Goal: Information Seeking & Learning: Learn about a topic

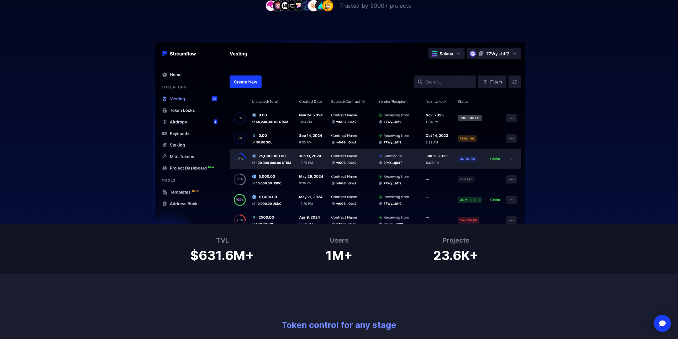
scroll to position [320, 0]
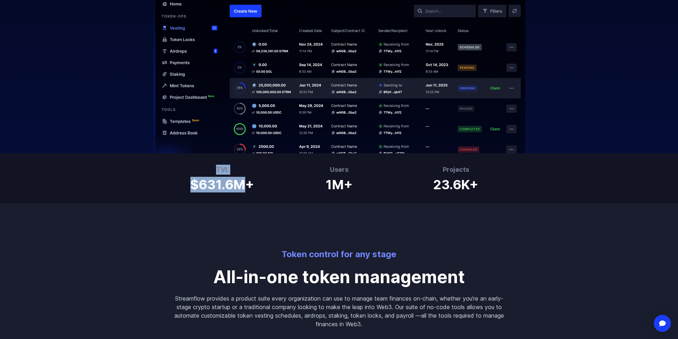
drag, startPoint x: 240, startPoint y: 184, endPoint x: 211, endPoint y: 168, distance: 33.3
click at [211, 168] on div "TVL $631.6M+" at bounding box center [222, 178] width 64 height 27
click at [211, 168] on h3 "TVL" at bounding box center [222, 170] width 64 height 10
drag, startPoint x: 219, startPoint y: 170, endPoint x: 261, endPoint y: 193, distance: 48.1
click at [261, 193] on div "TVL $631.6M+ Users 1M+ Projects 23.6K+" at bounding box center [339, 178] width 678 height 50
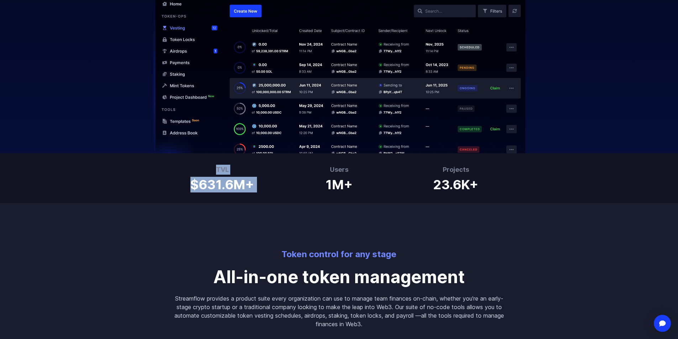
click at [262, 193] on div "TVL $631.6M+ Users 1M+ Projects 23.6K+" at bounding box center [339, 178] width 678 height 50
click at [192, 173] on h3 "TVL" at bounding box center [222, 170] width 64 height 10
drag, startPoint x: 192, startPoint y: 173, endPoint x: 292, endPoint y: 192, distance: 101.5
click at [292, 192] on div "TVL $631.6M+ Users 1M+ Projects 23.6K+" at bounding box center [339, 178] width 678 height 50
click at [292, 192] on div "Users 1M+" at bounding box center [339, 178] width 108 height 27
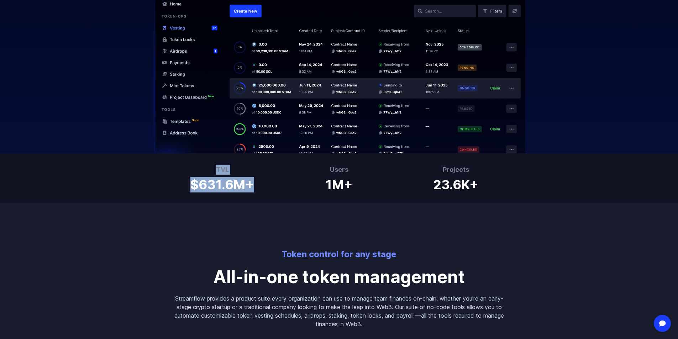
drag, startPoint x: 221, startPoint y: 172, endPoint x: 213, endPoint y: 167, distance: 9.2
click at [213, 167] on div "TVL $631.6M+" at bounding box center [222, 178] width 108 height 27
click at [213, 167] on h3 "TVL" at bounding box center [222, 170] width 64 height 10
click at [228, 182] on h1 "$631.6M+" at bounding box center [222, 183] width 64 height 17
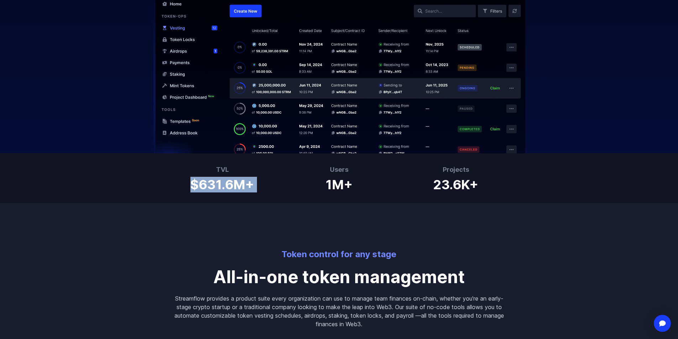
click at [228, 182] on h1 "$631.6M+" at bounding box center [222, 183] width 64 height 17
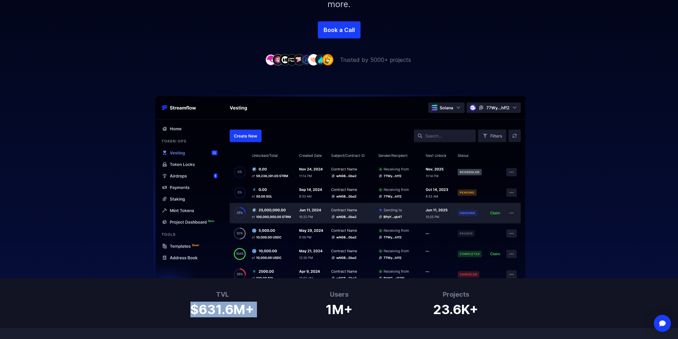
scroll to position [249, 0]
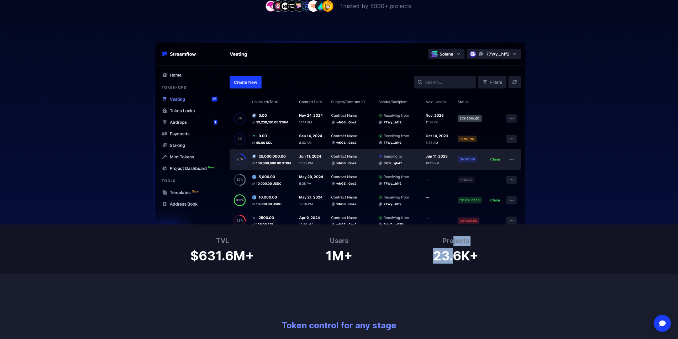
drag, startPoint x: 454, startPoint y: 244, endPoint x: 452, endPoint y: 237, distance: 6.3
click at [452, 237] on div "Projects 23.6K+" at bounding box center [455, 249] width 45 height 27
click at [452, 237] on h3 "Projects" at bounding box center [455, 241] width 45 height 10
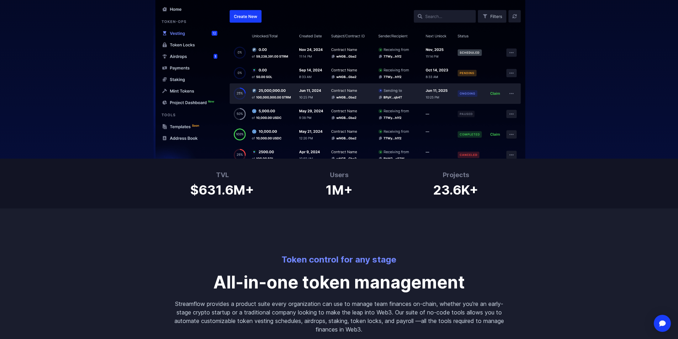
scroll to position [392, 0]
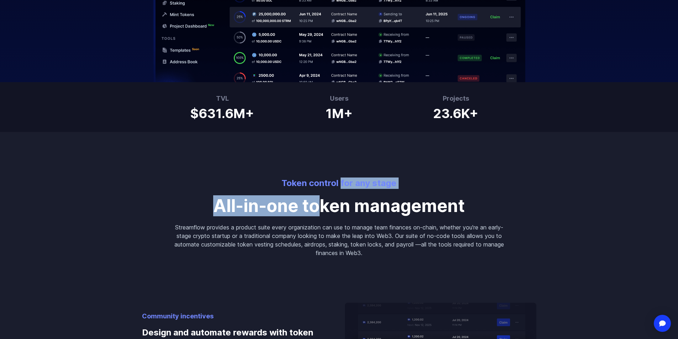
drag, startPoint x: 342, startPoint y: 181, endPoint x: 323, endPoint y: 201, distance: 27.7
click at [323, 201] on div "Token control for any stage All-in-one token management Streamflow provides a p…" at bounding box center [339, 194] width 342 height 125
click at [323, 201] on p "All-in-one token management" at bounding box center [339, 206] width 330 height 17
drag, startPoint x: 323, startPoint y: 201, endPoint x: 364, endPoint y: 186, distance: 43.9
click at [364, 186] on div "Token control for any stage All-in-one token management Streamflow provides a p…" at bounding box center [339, 194] width 342 height 125
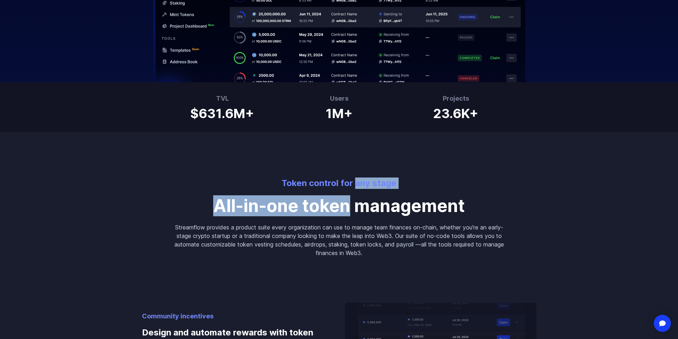
click at [364, 186] on p "Token control for any stage" at bounding box center [339, 183] width 330 height 11
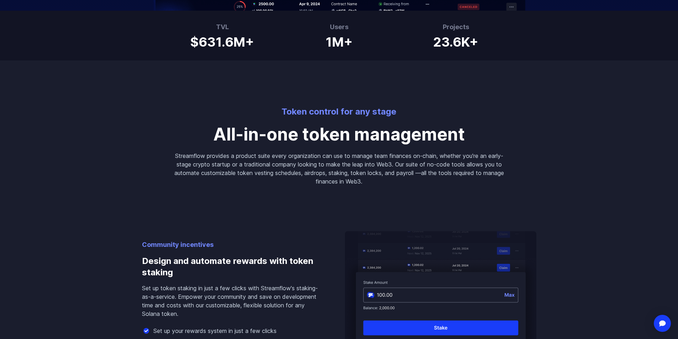
scroll to position [0, 0]
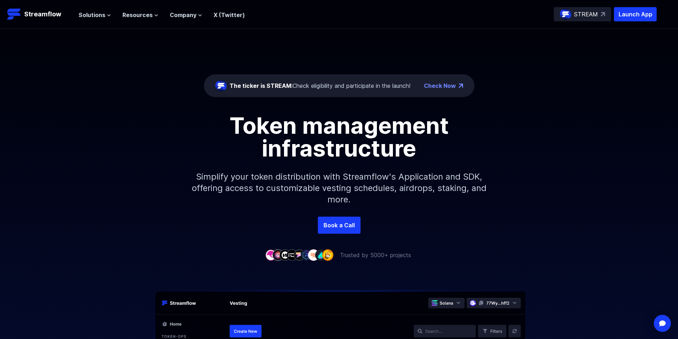
drag, startPoint x: 308, startPoint y: 135, endPoint x: 309, endPoint y: 23, distance: 112.2
